Goal: Information Seeking & Learning: Learn about a topic

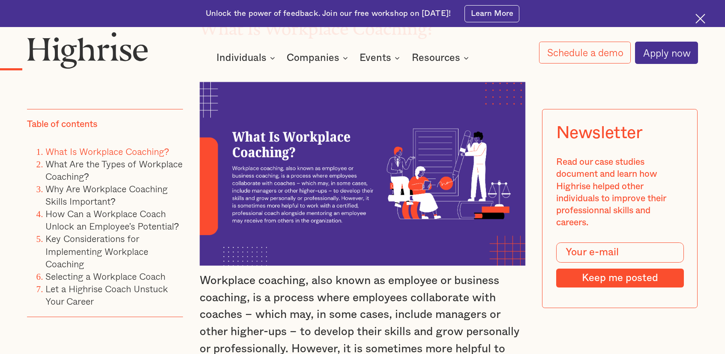
scroll to position [1029, 0]
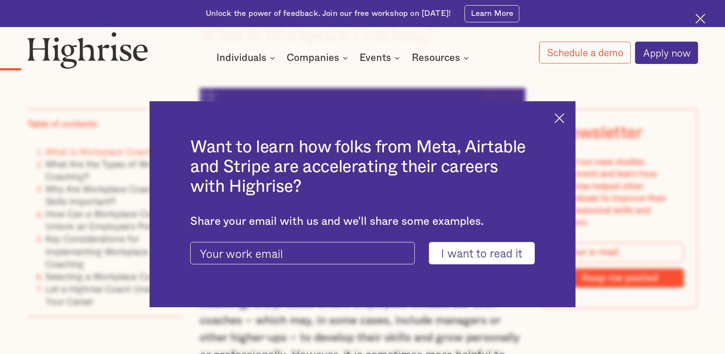
click at [561, 117] on img at bounding box center [560, 118] width 10 height 10
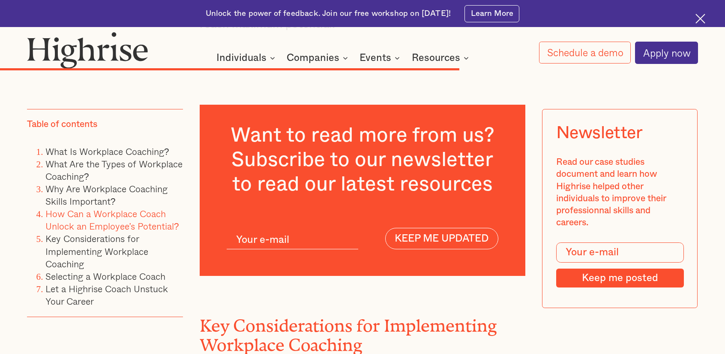
scroll to position [6591, 0]
drag, startPoint x: 331, startPoint y: 128, endPoint x: 419, endPoint y: 128, distance: 88.3
click at [419, 128] on h3 "Want to read more from us? Subscribe to our newsletter to read our latest resou…" at bounding box center [362, 159] width 271 height 73
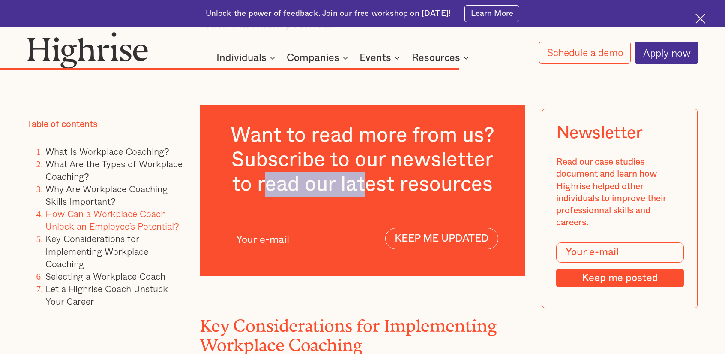
drag, startPoint x: 262, startPoint y: 153, endPoint x: 370, endPoint y: 153, distance: 108.0
click at [370, 153] on h3 "Want to read more from us? Subscribe to our newsletter to read our latest resou…" at bounding box center [362, 159] width 271 height 73
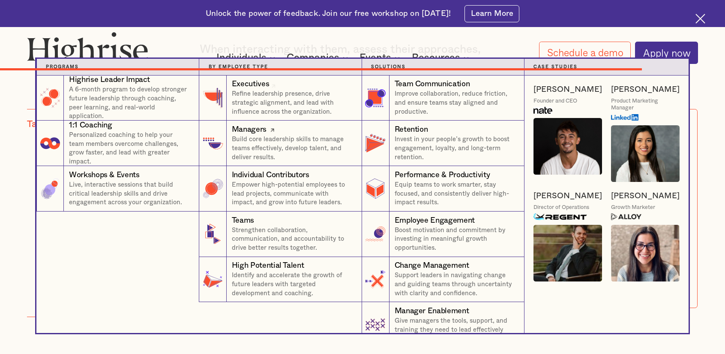
scroll to position [9078, 0]
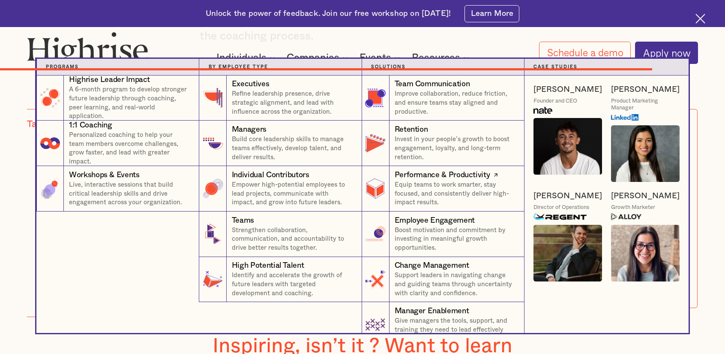
click at [436, 174] on div "Performance & Productivity" at bounding box center [443, 175] width 96 height 11
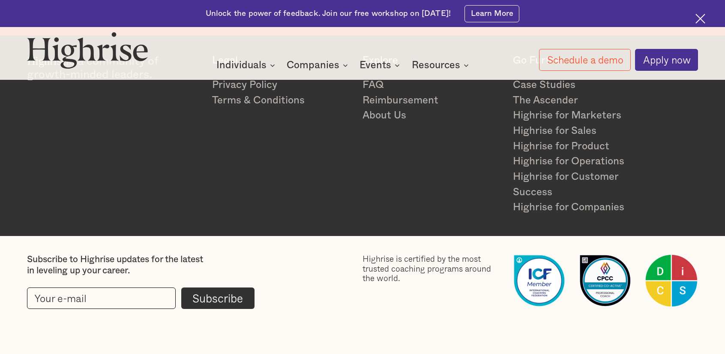
scroll to position [2161, 0]
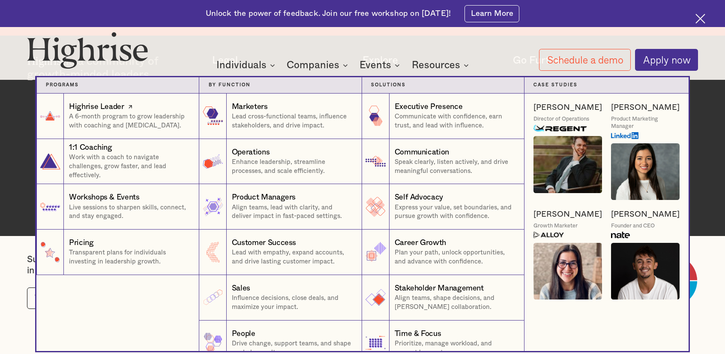
click at [130, 117] on p "A 6-month program to grow leadership with coaching and [MEDICAL_DATA]." at bounding box center [129, 121] width 121 height 18
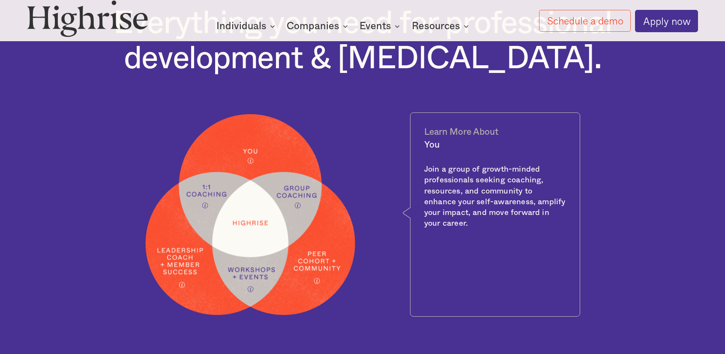
scroll to position [392, 0]
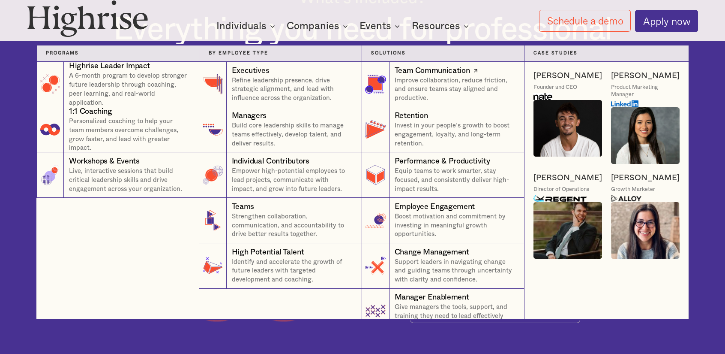
click at [423, 84] on p "Improve collaboration, reduce friction, and ensure teams stay aligned and produ…" at bounding box center [455, 89] width 120 height 27
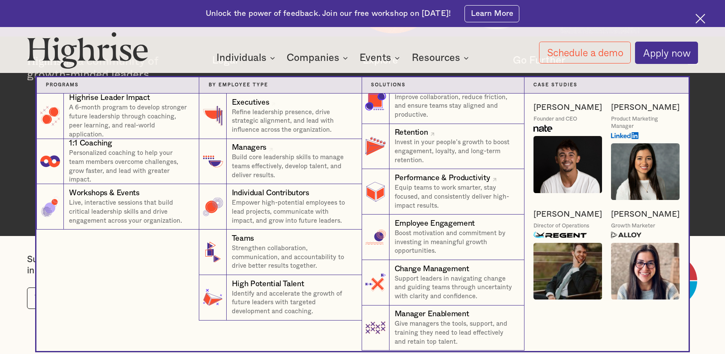
scroll to position [17, 0]
click at [453, 229] on p "Boost motivation and commitment by investing in meaningful growth opportunities." at bounding box center [455, 242] width 120 height 27
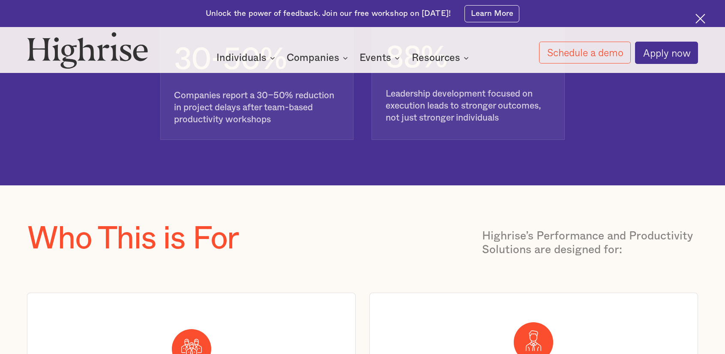
scroll to position [2345, 0]
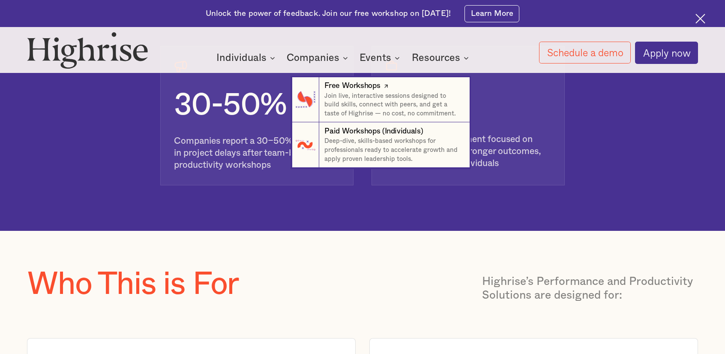
click at [380, 84] on div "Free Workshops" at bounding box center [353, 86] width 56 height 11
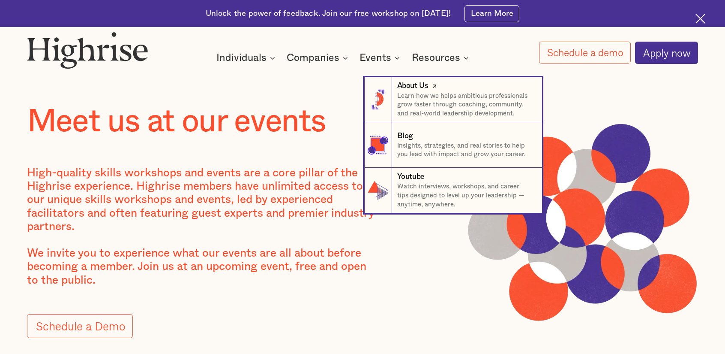
click at [436, 94] on p "Learn how we helps ambitious professionals grow faster through coaching, commun…" at bounding box center [465, 105] width 136 height 27
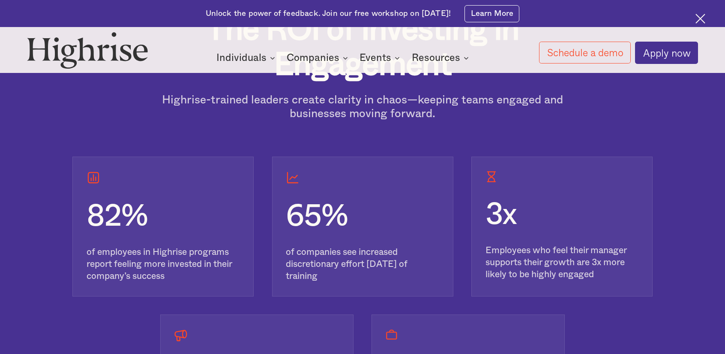
scroll to position [2186, 0]
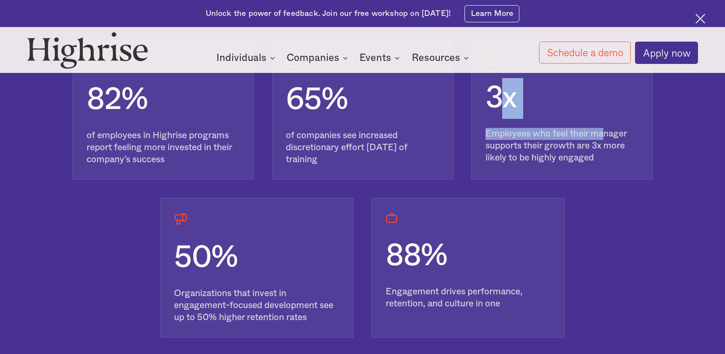
drag, startPoint x: 511, startPoint y: 130, endPoint x: 606, endPoint y: 139, distance: 95.6
click at [606, 139] on div "3x Employees who feel their manager supports their growth are 3x more likely to…" at bounding box center [562, 110] width 181 height 140
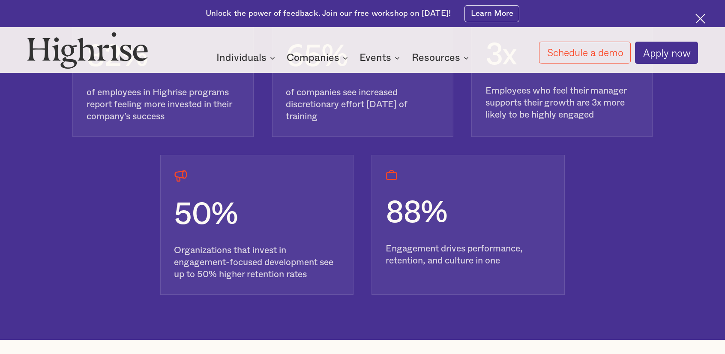
click at [623, 239] on div "50% Organizations that invest in engagement-focused development see up to 50% h…" at bounding box center [362, 225] width 580 height 140
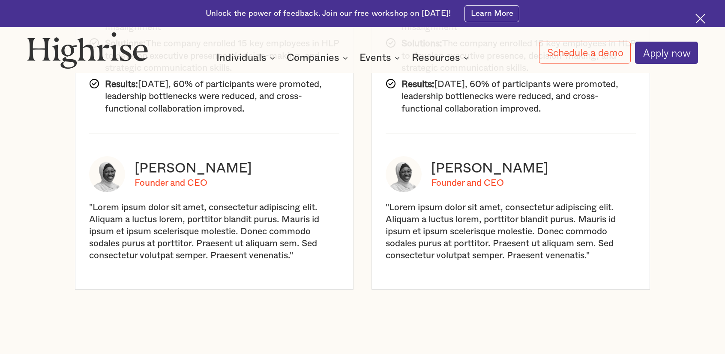
scroll to position [3601, 0]
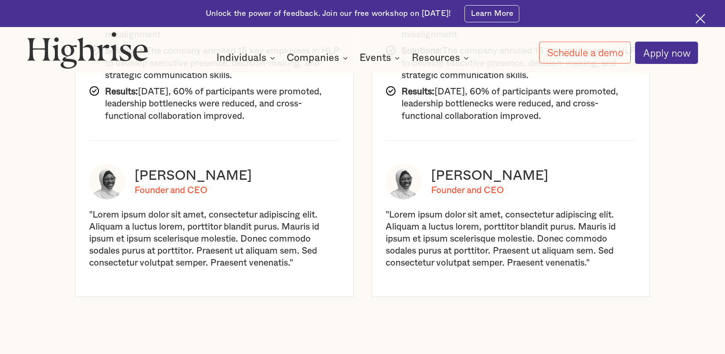
click at [473, 207] on div at bounding box center [511, 98] width 278 height 396
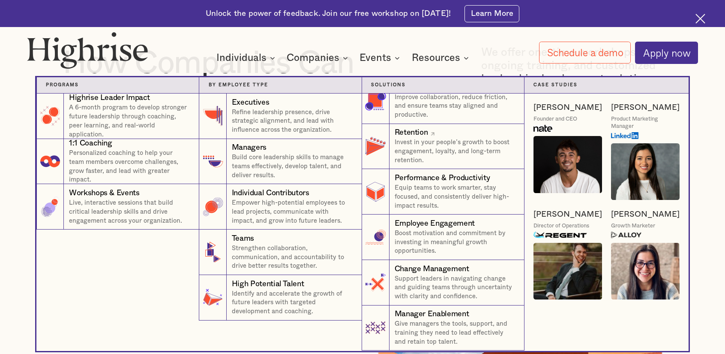
scroll to position [17, 0]
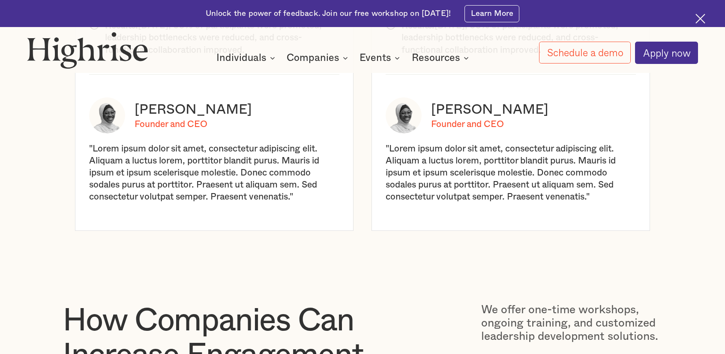
click at [706, 20] on div at bounding box center [703, 21] width 14 height 14
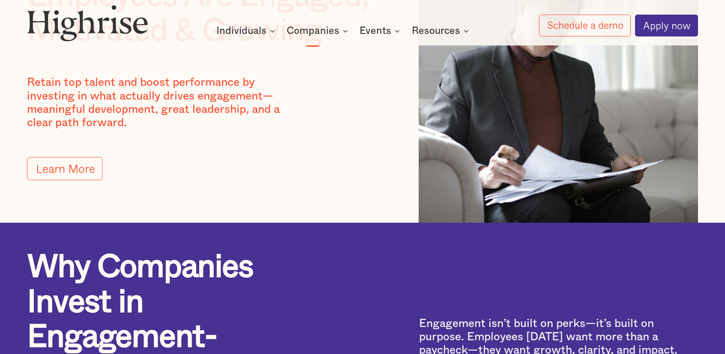
scroll to position [0, 0]
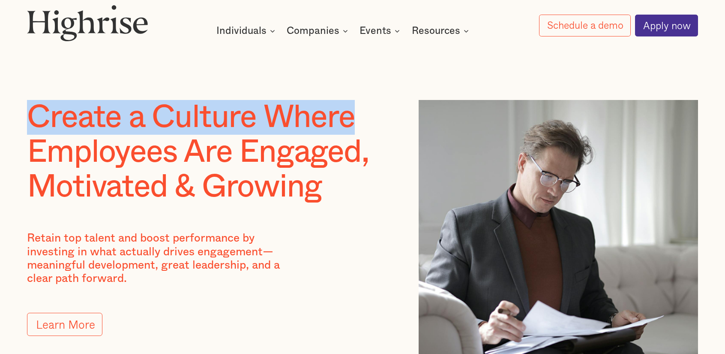
drag, startPoint x: 34, startPoint y: 120, endPoint x: 374, endPoint y: 127, distance: 340.1
click at [374, 127] on h1 "Create a Culture Where Employees Are Engaged, Motivated & Growing" at bounding box center [204, 152] width 355 height 105
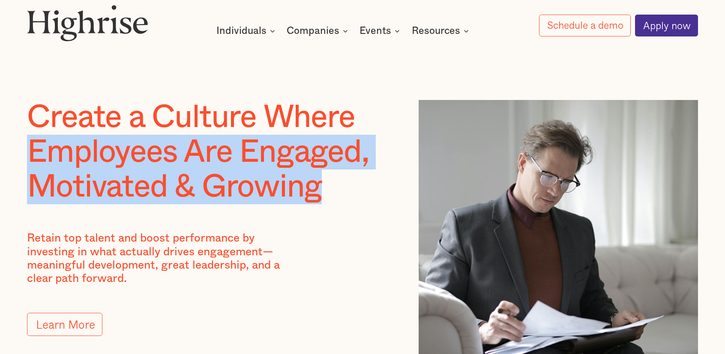
drag, startPoint x: 59, startPoint y: 158, endPoint x: 330, endPoint y: 195, distance: 273.4
click at [330, 195] on h1 "Create a Culture Where Employees Are Engaged, Motivated & Growing" at bounding box center [204, 152] width 355 height 105
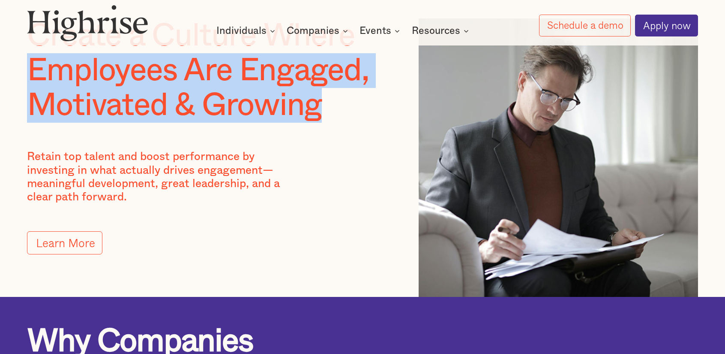
scroll to position [129, 0]
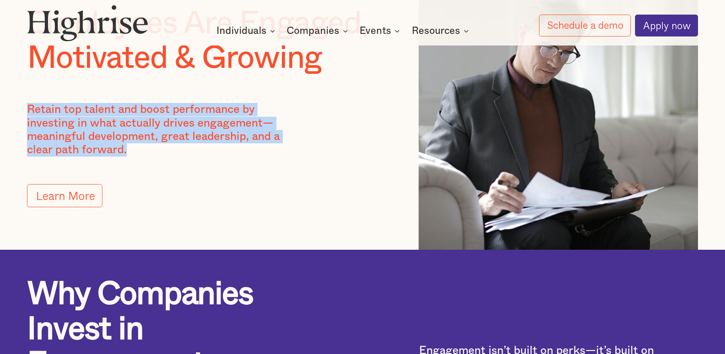
drag, startPoint x: 30, startPoint y: 109, endPoint x: 133, endPoint y: 154, distance: 112.3
click at [133, 154] on p "Retain top talent and boost performance by investing in what actually drives en…" at bounding box center [163, 130] width 272 height 54
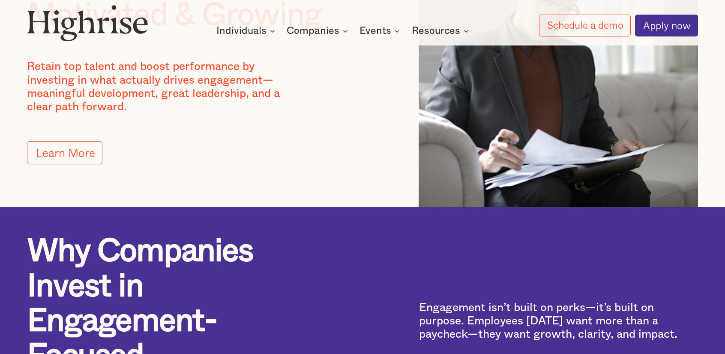
click at [239, 167] on div "Create a Culture Where Employees Are Engaged, Motivated & Growing Retain top ta…" at bounding box center [204, 67] width 355 height 278
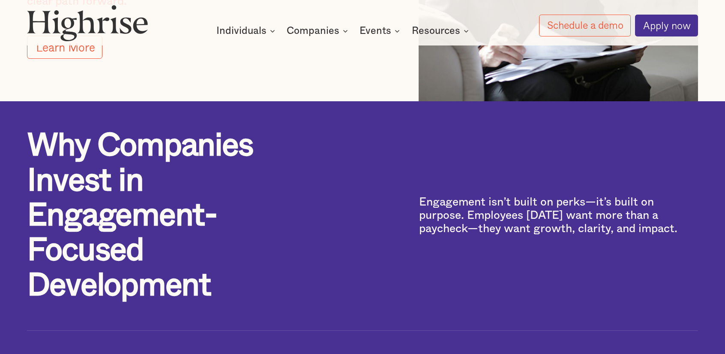
scroll to position [300, 0]
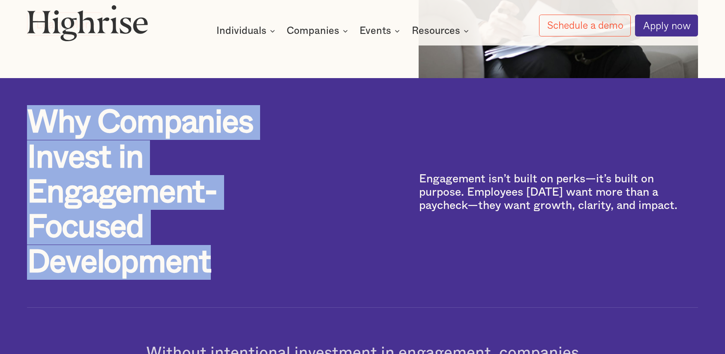
drag, startPoint x: 34, startPoint y: 125, endPoint x: 217, endPoint y: 277, distance: 238.3
click at [217, 277] on h1 "Why Companies Invest in Engagement-Focused Development" at bounding box center [164, 192] width 274 height 174
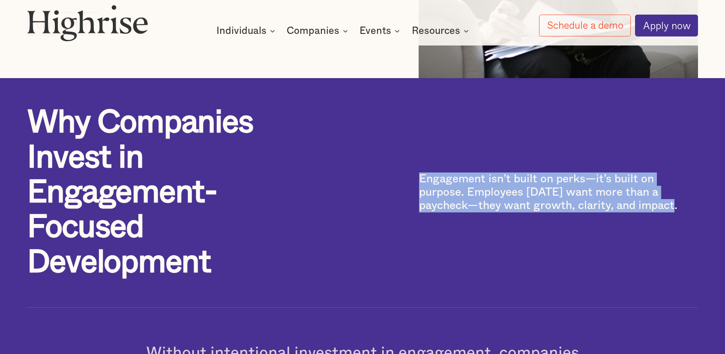
drag, startPoint x: 417, startPoint y: 180, endPoint x: 680, endPoint y: 217, distance: 265.8
click at [680, 217] on div "Why Companies Invest in Engagement-Focused Development Engagement isn’t built o…" at bounding box center [362, 206] width 671 height 202
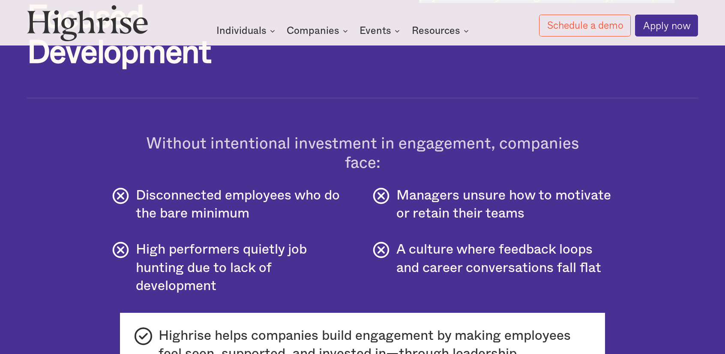
scroll to position [557, 0]
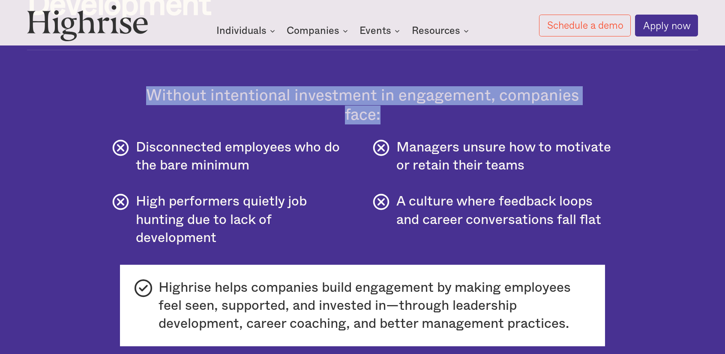
drag, startPoint x: 150, startPoint y: 102, endPoint x: 409, endPoint y: 124, distance: 259.9
click at [409, 124] on div "Without intentional investment in engagement, companies face:" at bounding box center [362, 105] width 435 height 38
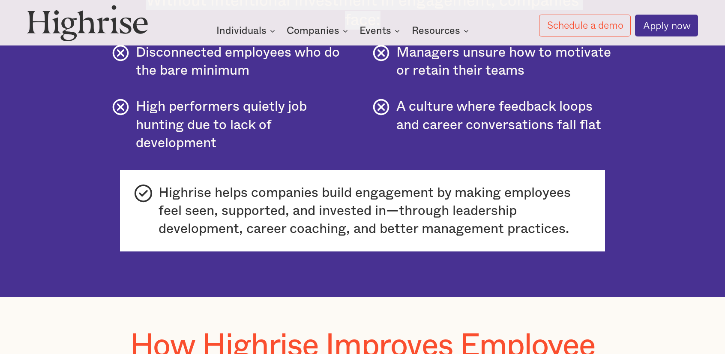
scroll to position [857, 0]
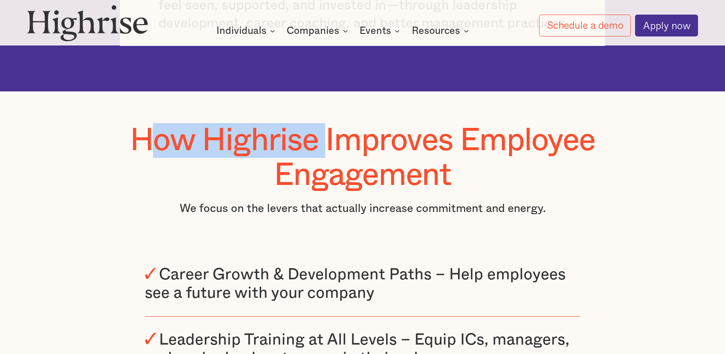
drag, startPoint x: 141, startPoint y: 146, endPoint x: 324, endPoint y: 162, distance: 183.4
click at [324, 162] on h1 "How Highrise Improves Employee Engagement" at bounding box center [362, 158] width 580 height 70
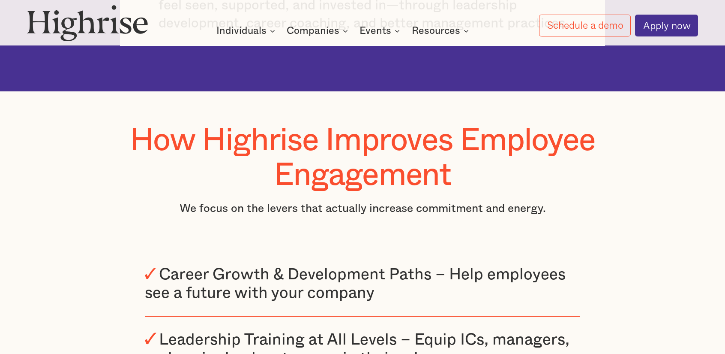
click at [378, 164] on h1 "How Highrise Improves Employee Engagement" at bounding box center [362, 158] width 580 height 70
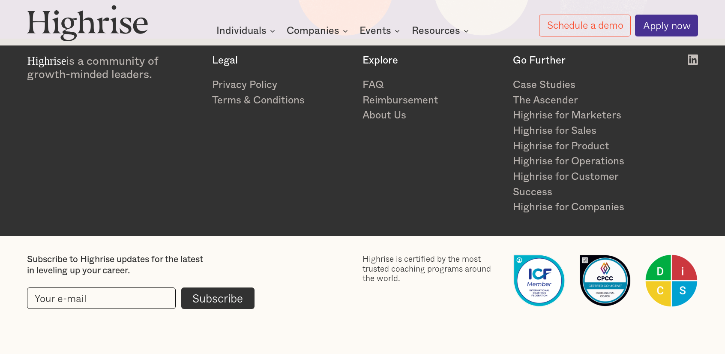
scroll to position [4845, 0]
click at [320, 262] on div "Subscribe to Highrise updates for the latest in leveling up your career. Subscr…" at bounding box center [362, 282] width 671 height 56
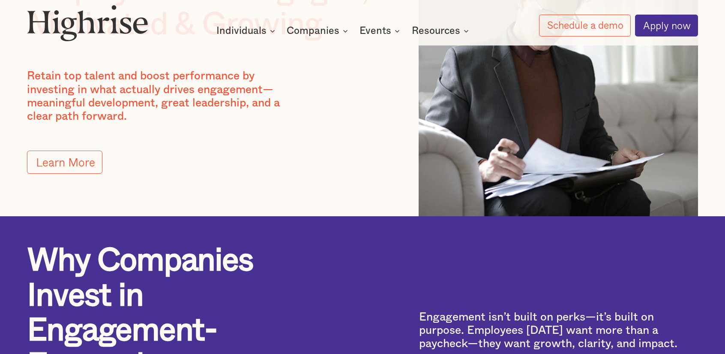
scroll to position [129, 0]
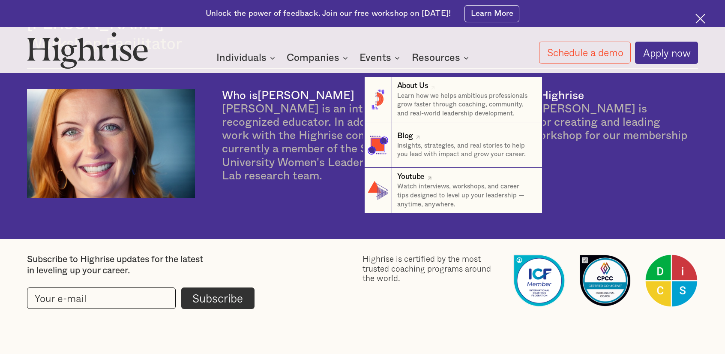
scroll to position [2508, 0]
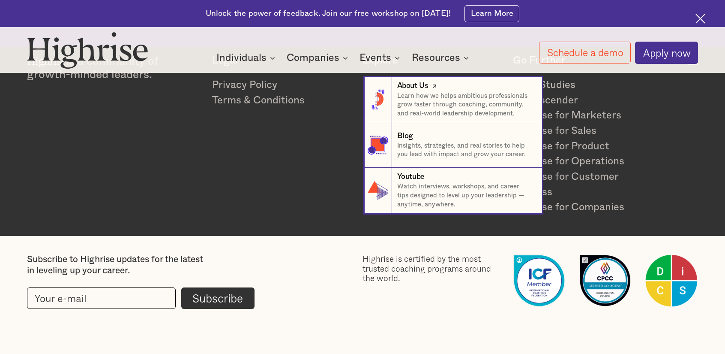
click at [431, 106] on p "Learn how we helps ambitious professionals grow faster through coaching, commun…" at bounding box center [465, 105] width 136 height 27
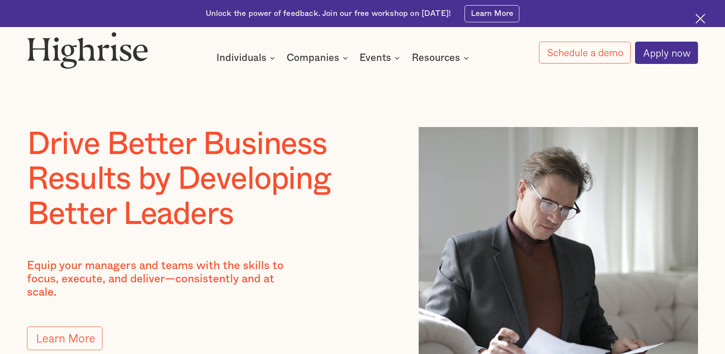
scroll to position [2345, 0]
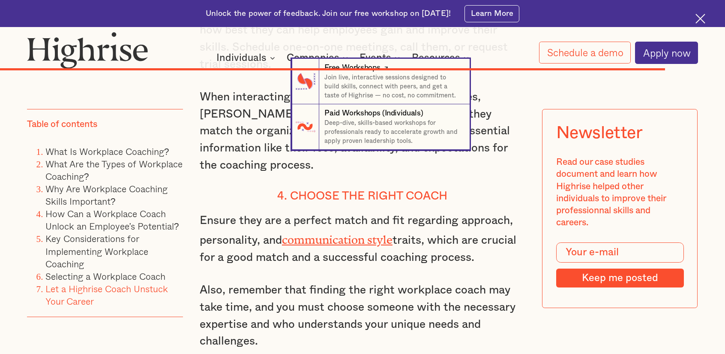
scroll to position [8924, 0]
